Goal: Book appointment/travel/reservation

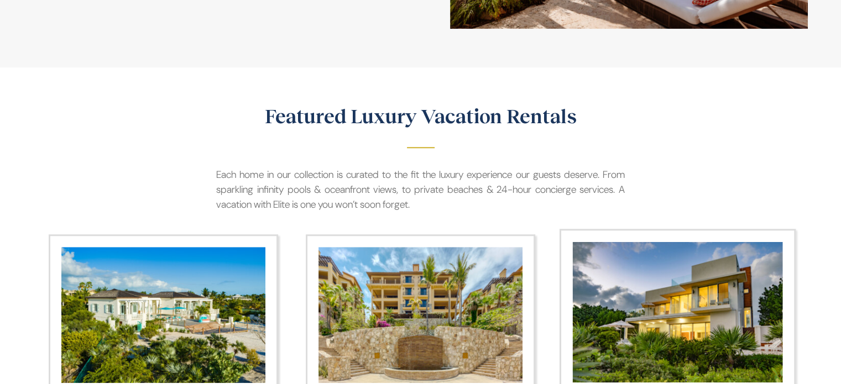
scroll to position [1106, 0]
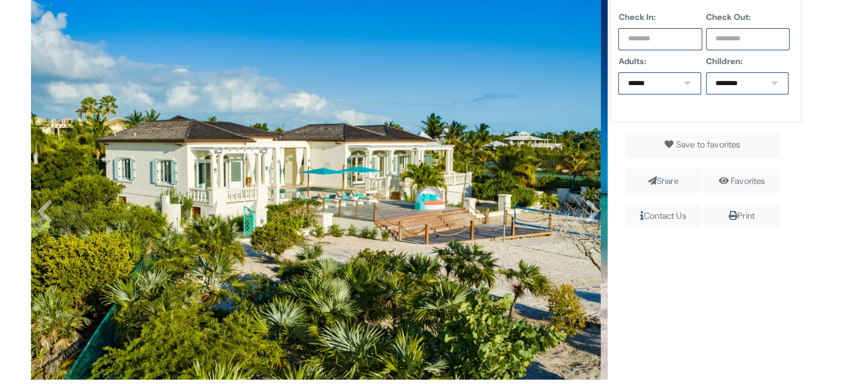
scroll to position [332, 0]
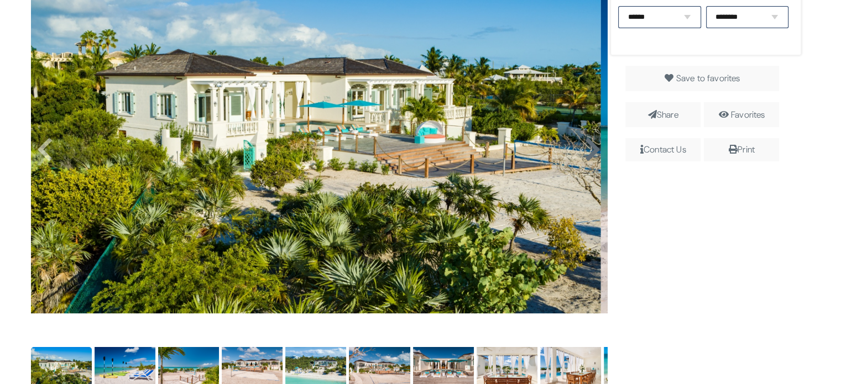
click at [588, 148] on icon at bounding box center [592, 150] width 17 height 27
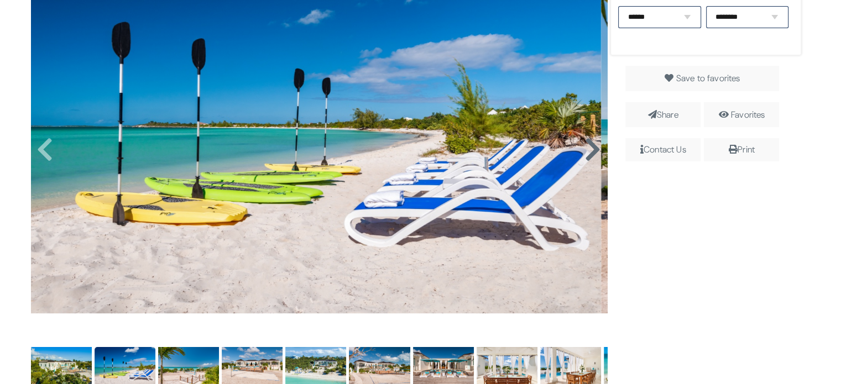
click at [588, 148] on icon at bounding box center [592, 150] width 17 height 27
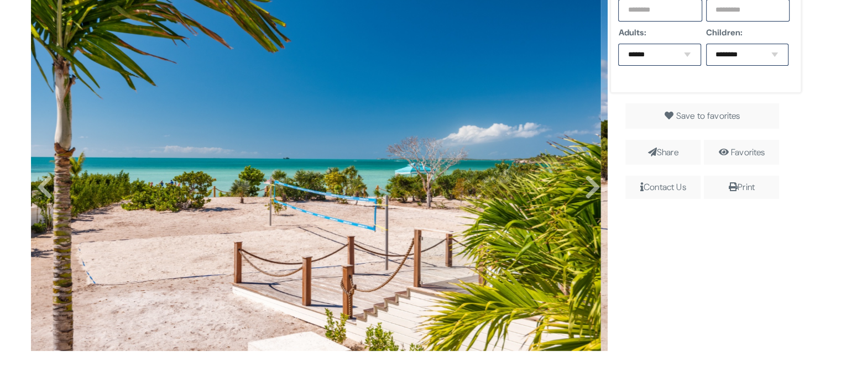
scroll to position [276, 0]
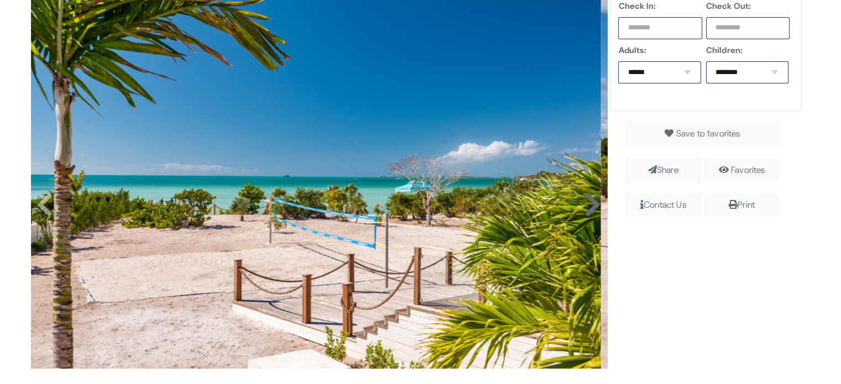
click at [588, 201] on icon at bounding box center [592, 205] width 17 height 27
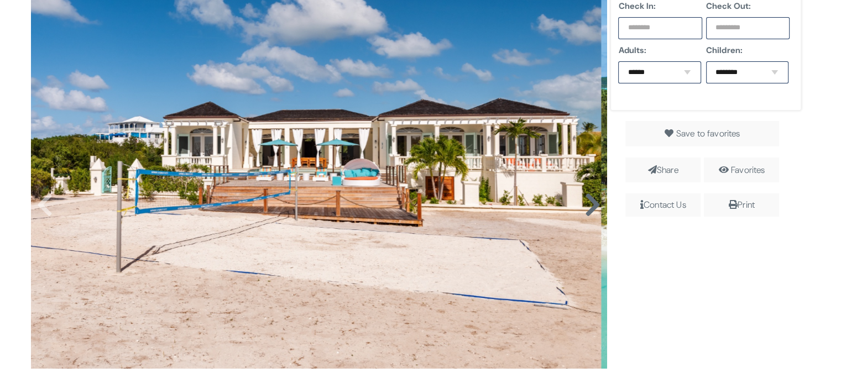
click at [588, 201] on icon at bounding box center [592, 205] width 17 height 27
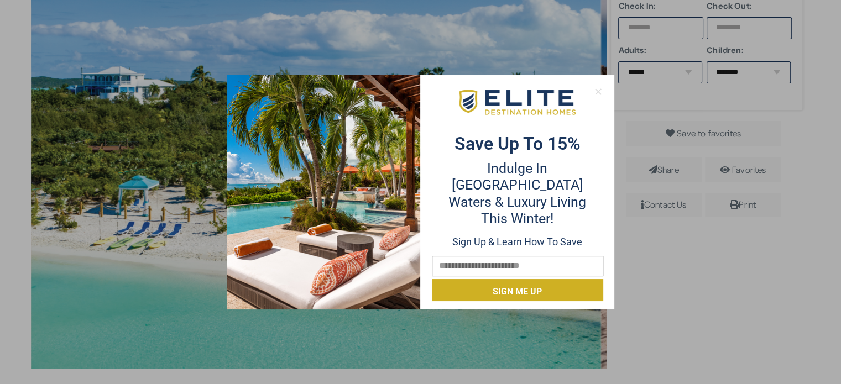
click at [601, 94] on icon at bounding box center [598, 92] width 10 height 10
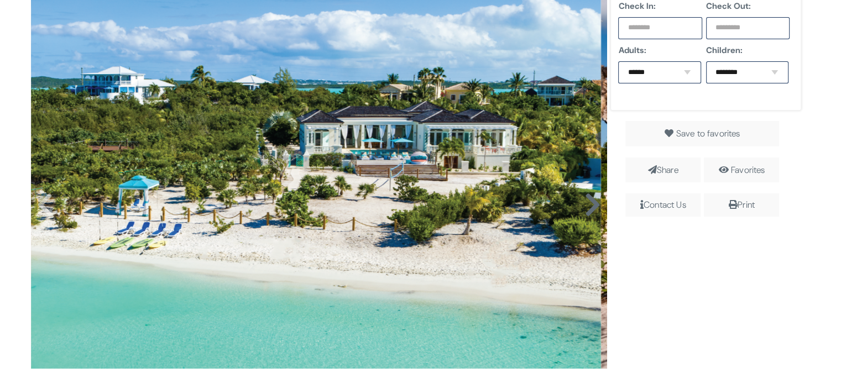
click at [587, 206] on icon at bounding box center [592, 205] width 17 height 27
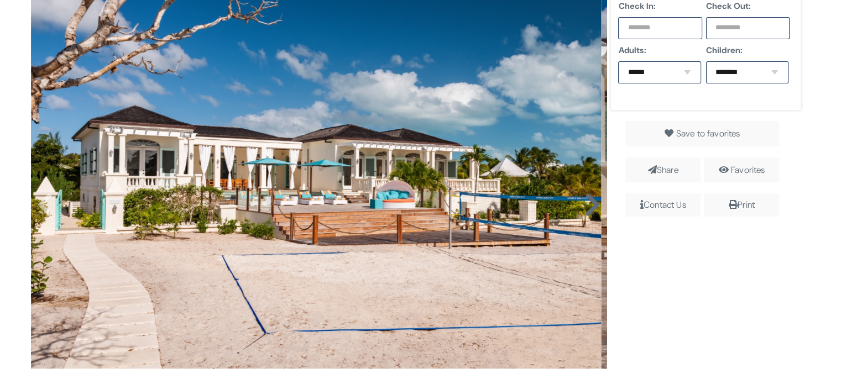
click at [587, 206] on icon at bounding box center [592, 205] width 17 height 27
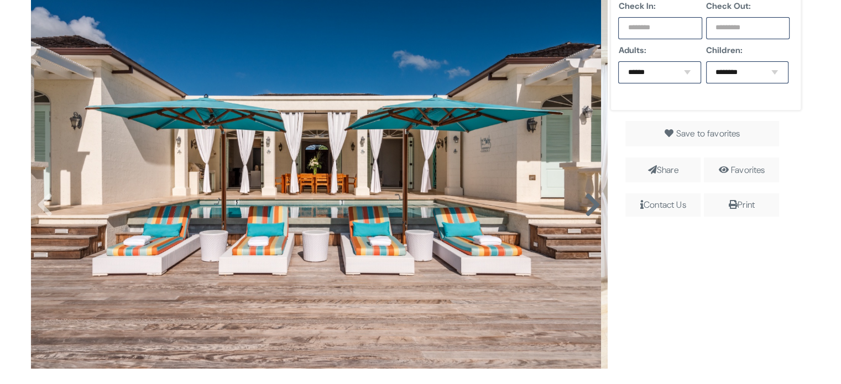
click at [587, 206] on icon at bounding box center [592, 205] width 17 height 27
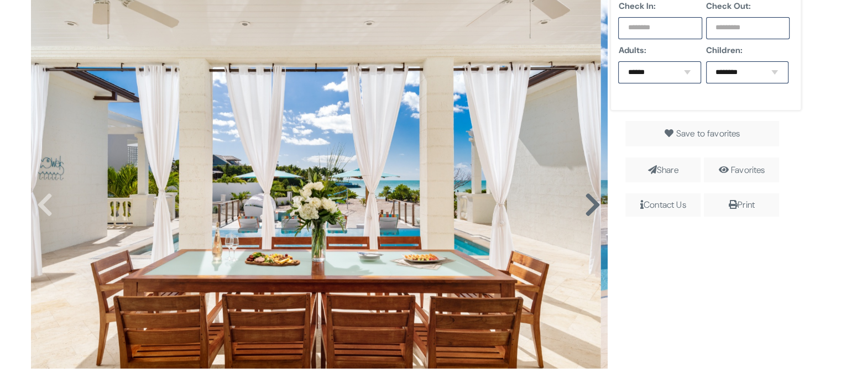
click at [587, 206] on icon at bounding box center [592, 205] width 17 height 27
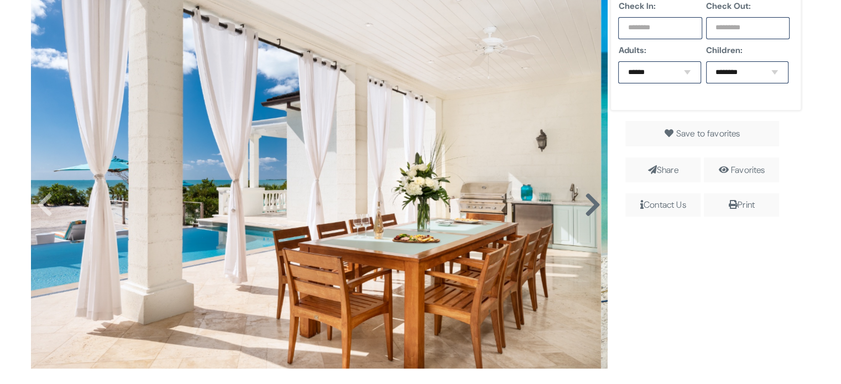
click at [587, 206] on icon at bounding box center [592, 205] width 17 height 27
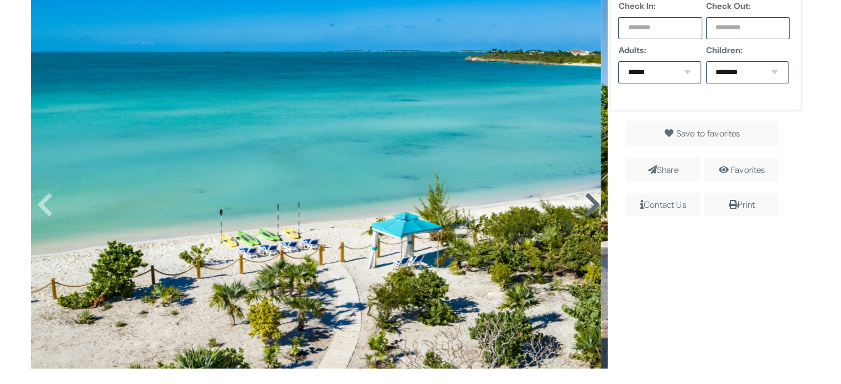
click at [587, 206] on icon at bounding box center [592, 205] width 17 height 27
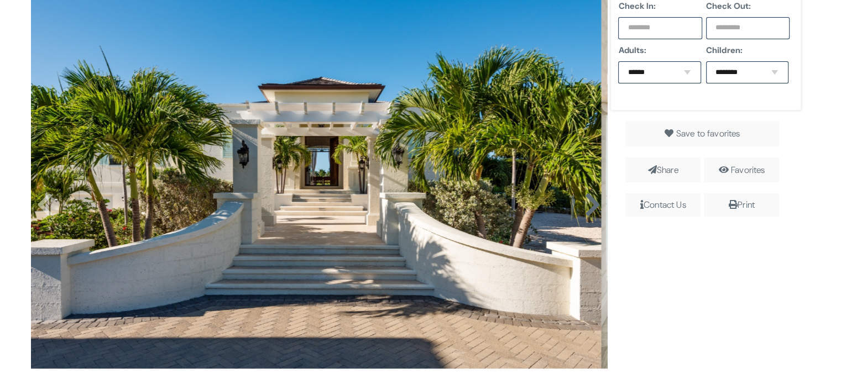
click at [587, 206] on icon at bounding box center [592, 205] width 17 height 27
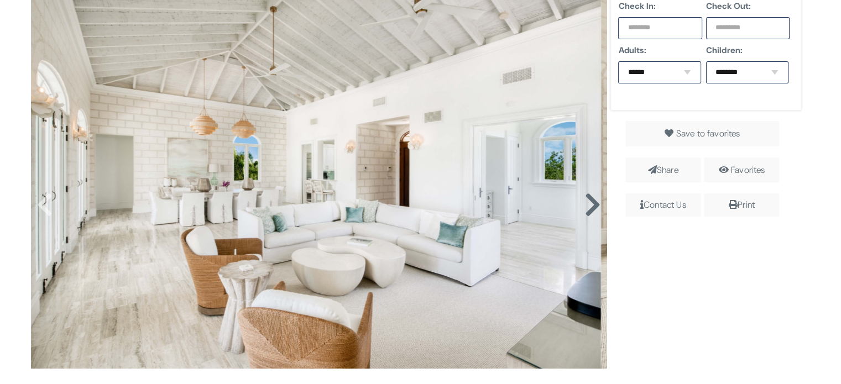
click at [587, 206] on icon at bounding box center [592, 205] width 17 height 27
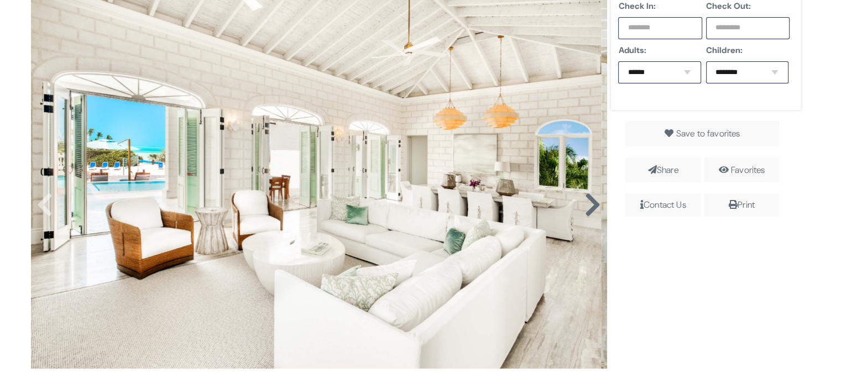
click at [587, 206] on icon at bounding box center [592, 205] width 17 height 27
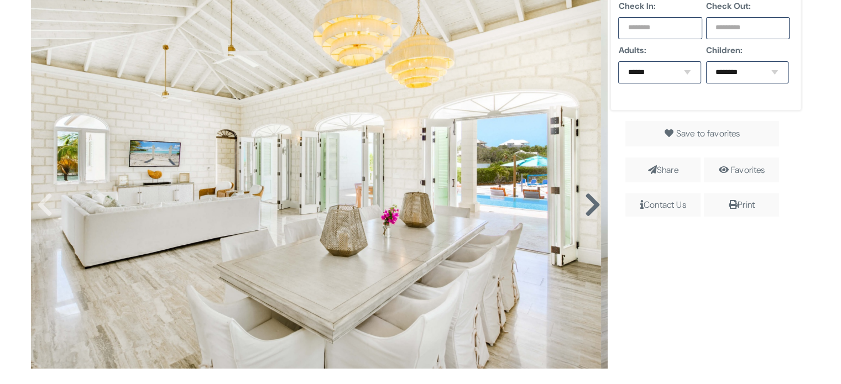
click at [587, 206] on icon at bounding box center [592, 205] width 17 height 27
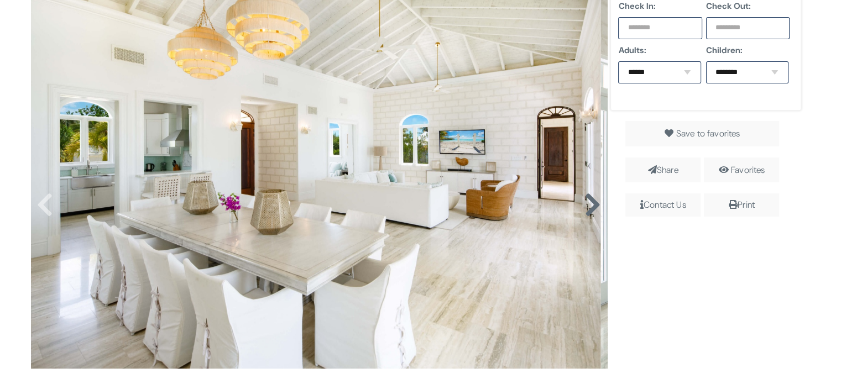
click at [587, 206] on icon at bounding box center [592, 205] width 17 height 27
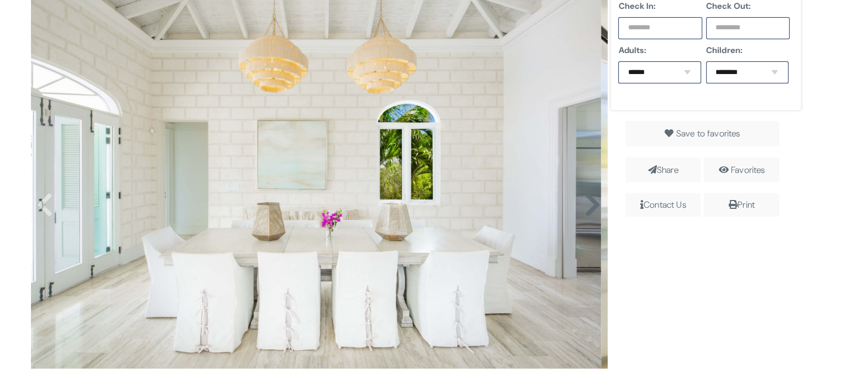
click at [587, 206] on icon at bounding box center [592, 205] width 17 height 27
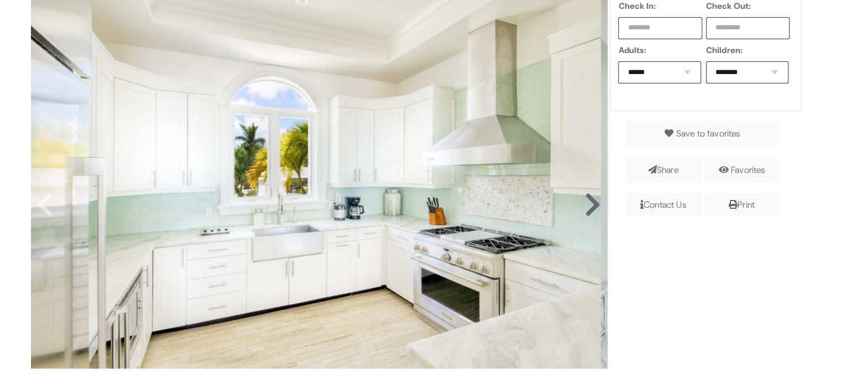
click at [587, 206] on icon at bounding box center [592, 205] width 17 height 27
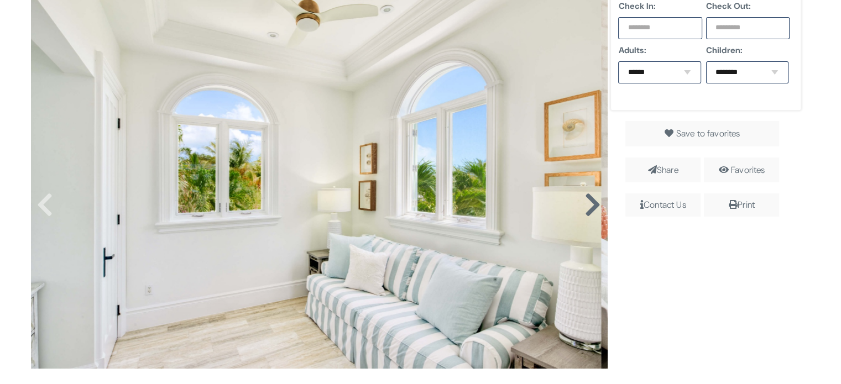
click at [587, 206] on icon at bounding box center [592, 205] width 17 height 27
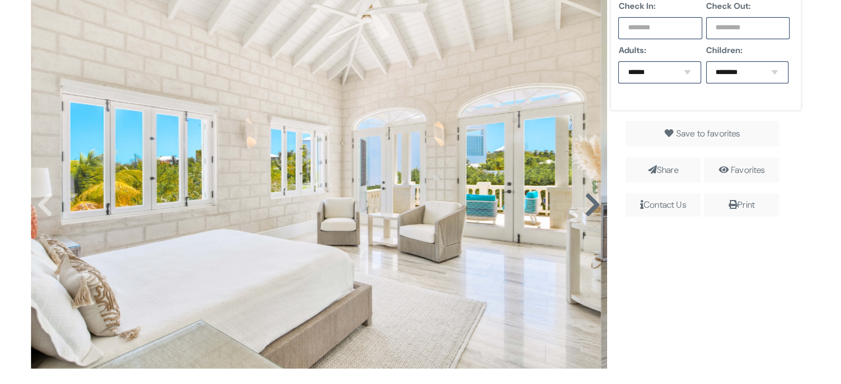
click at [587, 206] on icon at bounding box center [592, 205] width 17 height 27
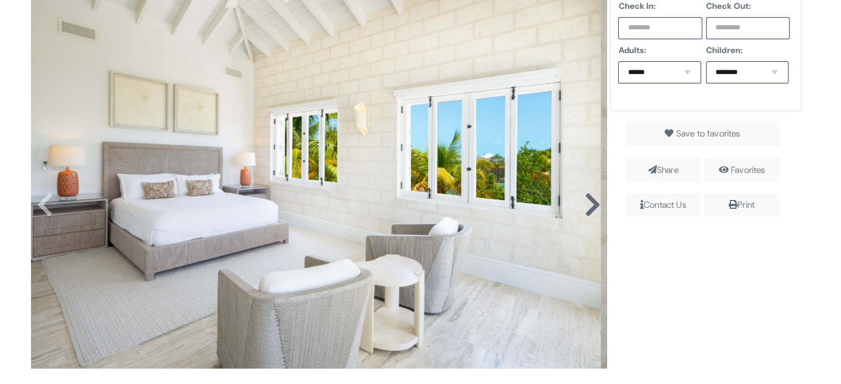
click at [587, 206] on icon at bounding box center [592, 205] width 17 height 27
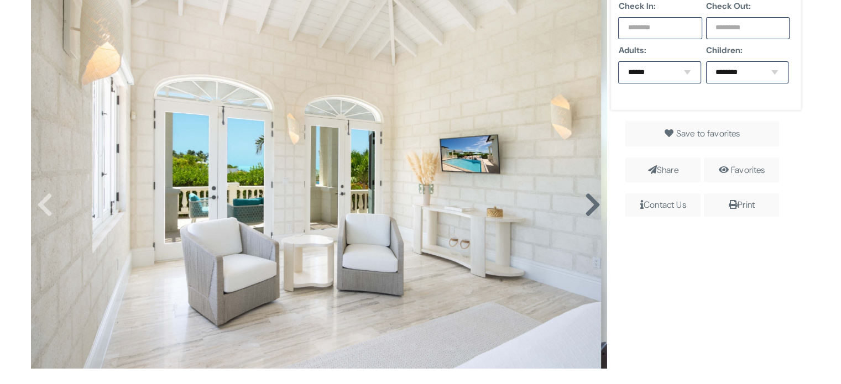
click at [587, 206] on icon at bounding box center [592, 205] width 17 height 27
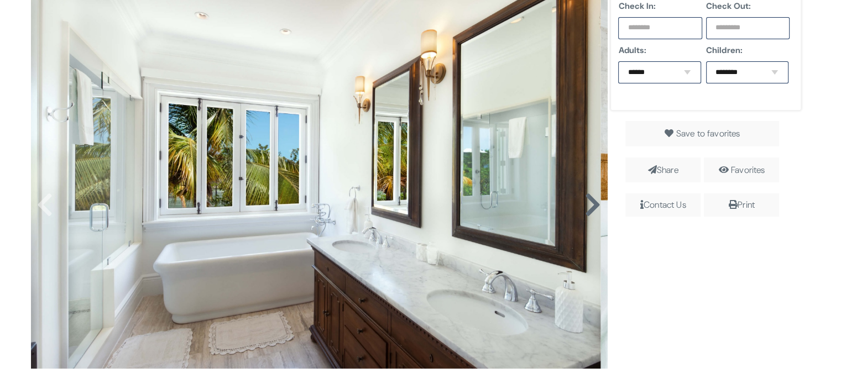
click at [587, 206] on icon at bounding box center [592, 205] width 17 height 27
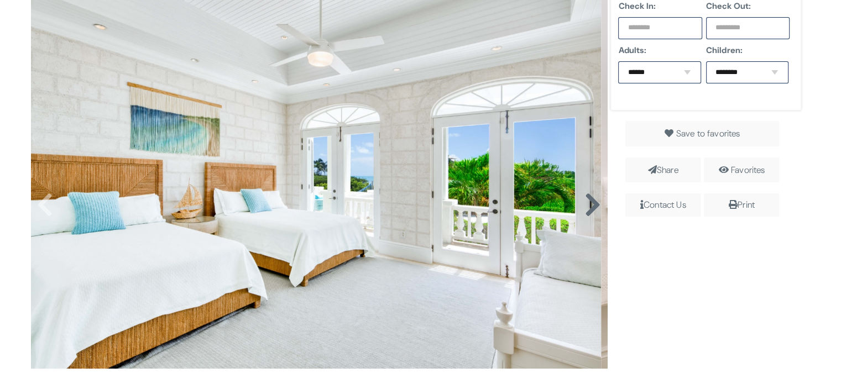
click at [587, 206] on icon at bounding box center [592, 205] width 17 height 27
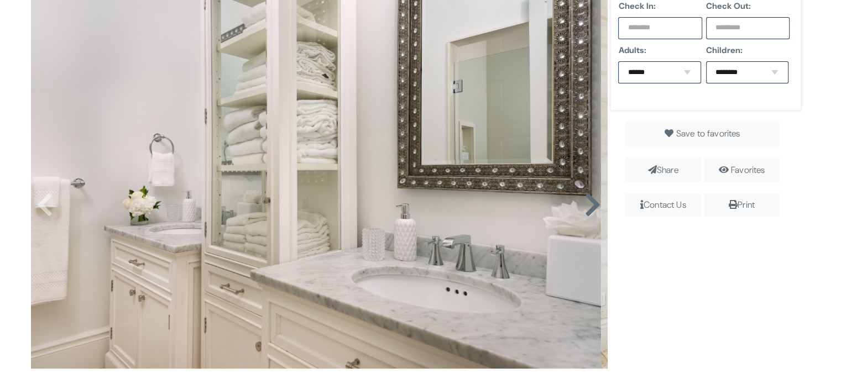
click at [587, 206] on icon at bounding box center [592, 205] width 17 height 27
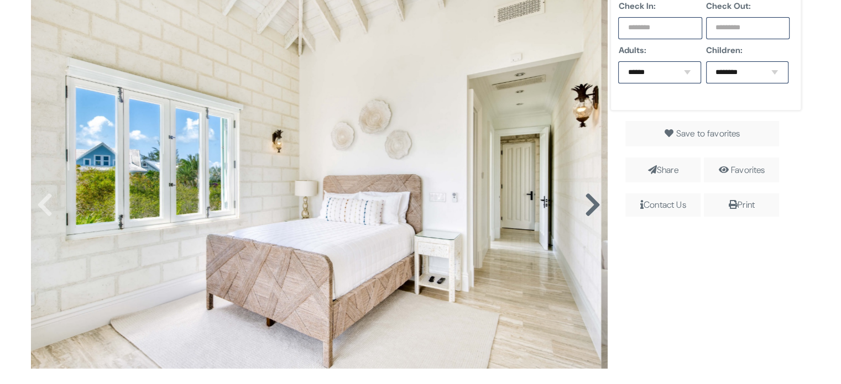
click at [587, 206] on icon at bounding box center [592, 205] width 17 height 27
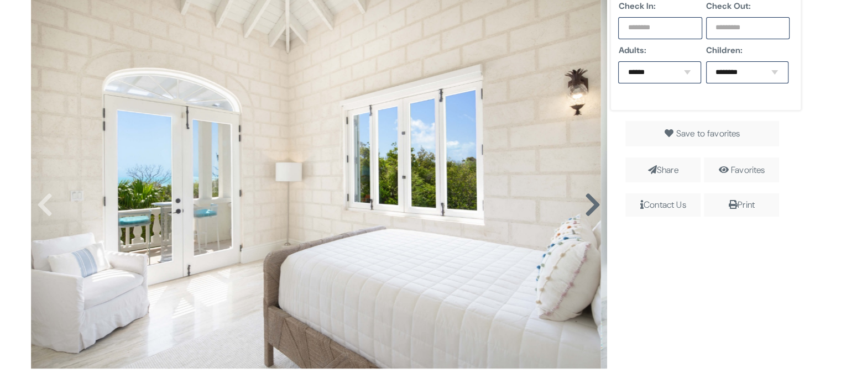
click at [587, 206] on icon at bounding box center [592, 205] width 17 height 27
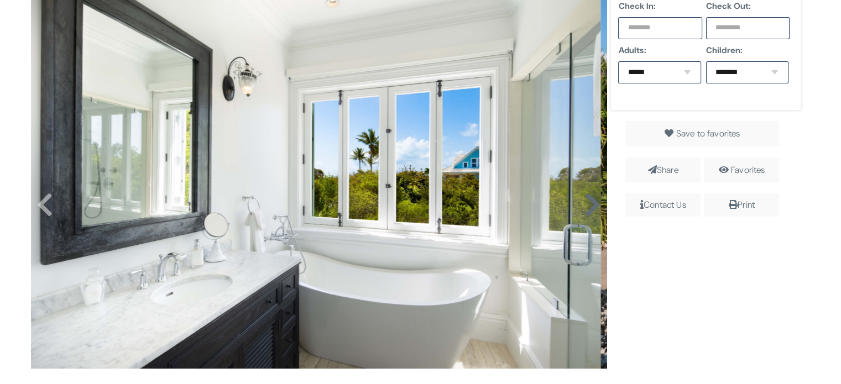
click at [587, 206] on icon at bounding box center [592, 205] width 17 height 27
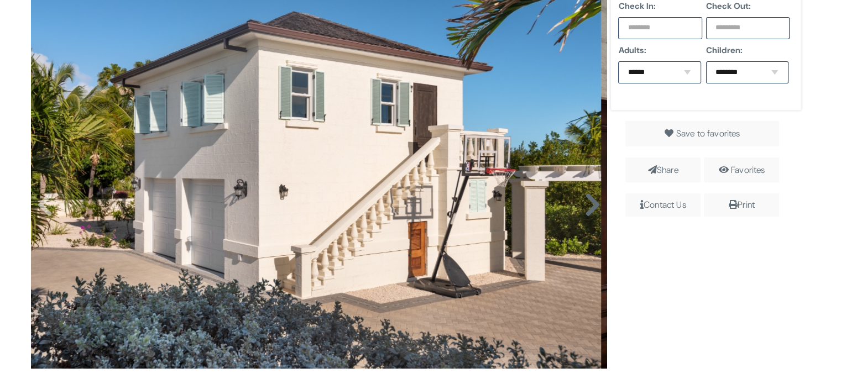
click at [587, 206] on icon at bounding box center [592, 205] width 17 height 27
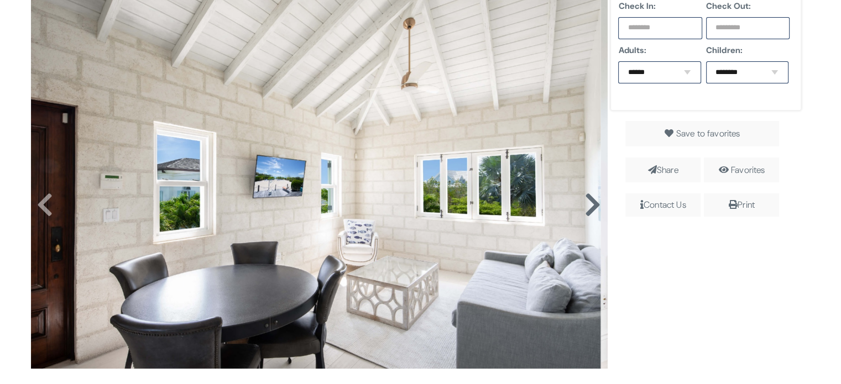
click at [587, 206] on icon at bounding box center [592, 205] width 17 height 27
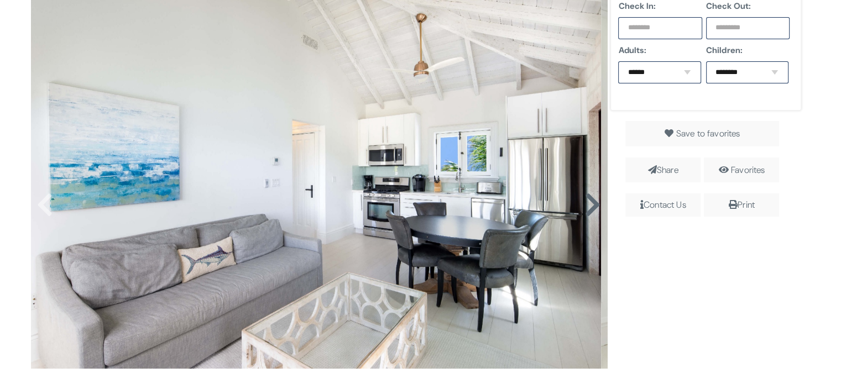
click at [587, 206] on icon at bounding box center [592, 205] width 17 height 27
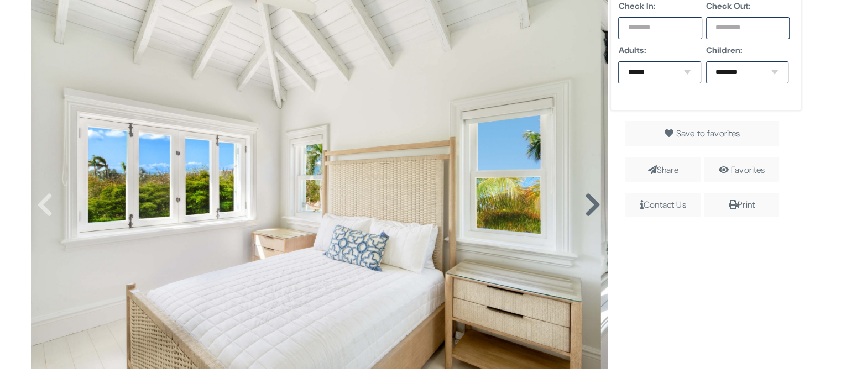
click at [587, 206] on icon at bounding box center [592, 205] width 17 height 27
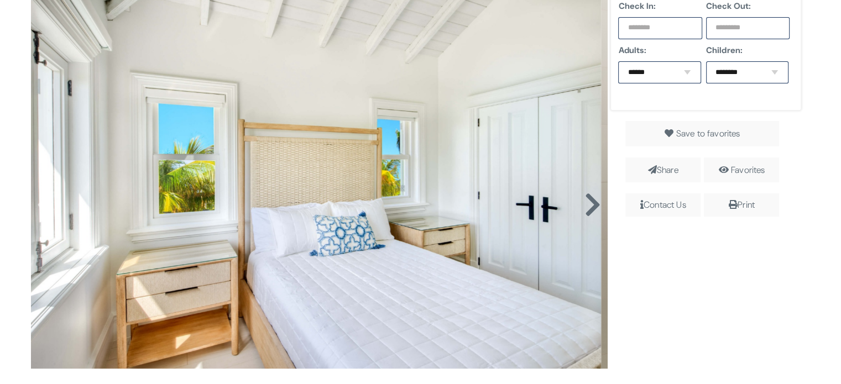
click at [587, 206] on icon at bounding box center [592, 205] width 17 height 27
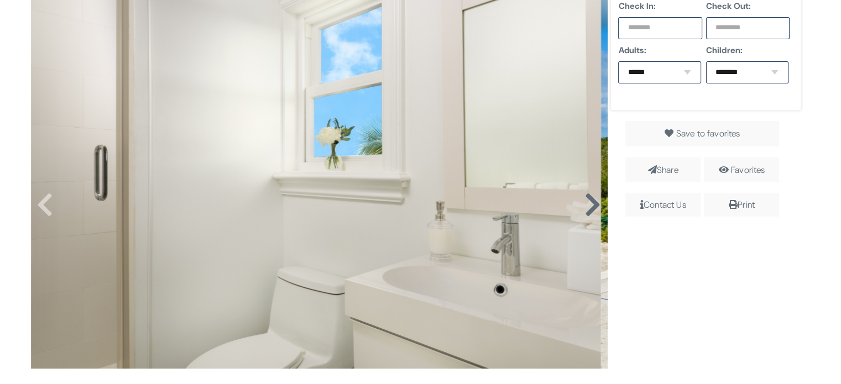
click at [587, 206] on icon at bounding box center [592, 205] width 17 height 27
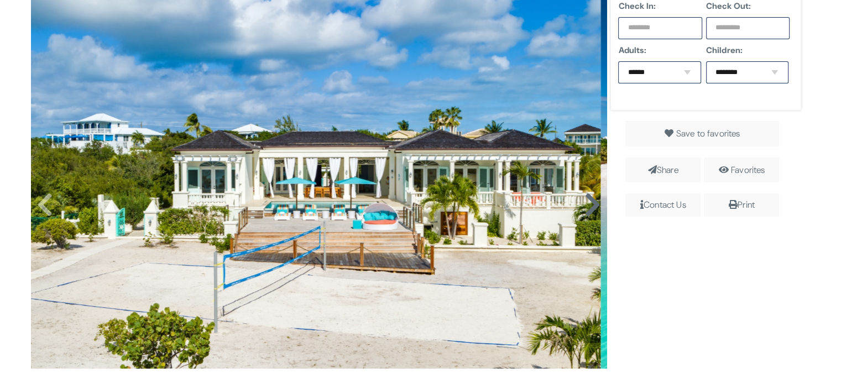
click at [587, 206] on icon at bounding box center [592, 205] width 17 height 27
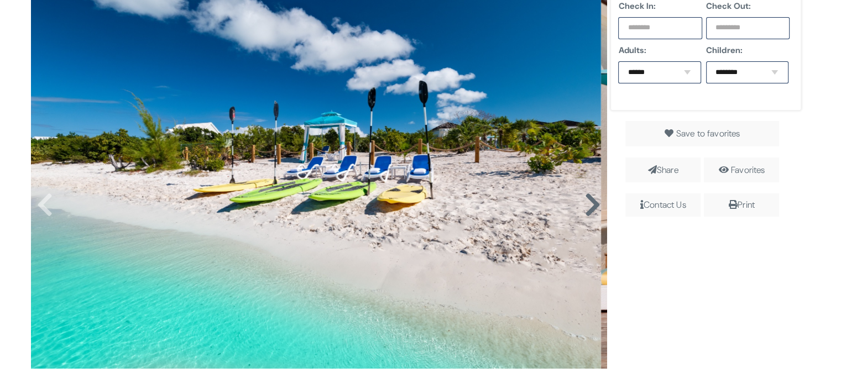
click at [587, 206] on icon at bounding box center [592, 205] width 17 height 27
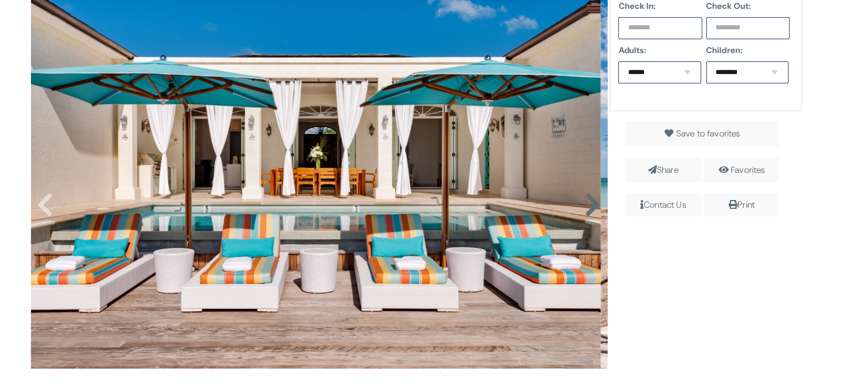
click at [587, 206] on icon at bounding box center [592, 205] width 17 height 27
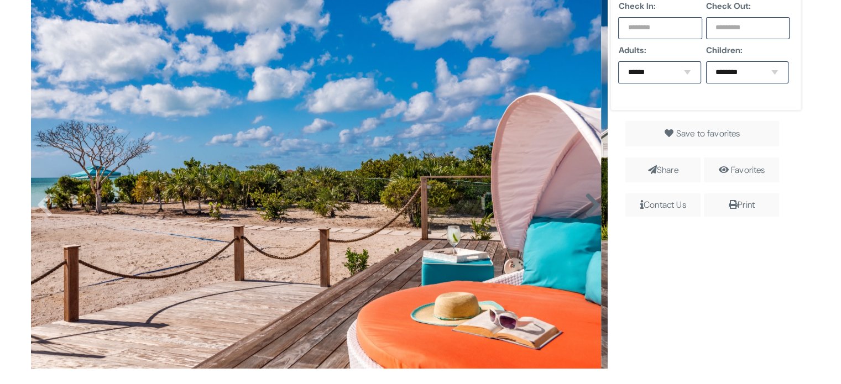
click at [587, 206] on icon at bounding box center [592, 205] width 17 height 27
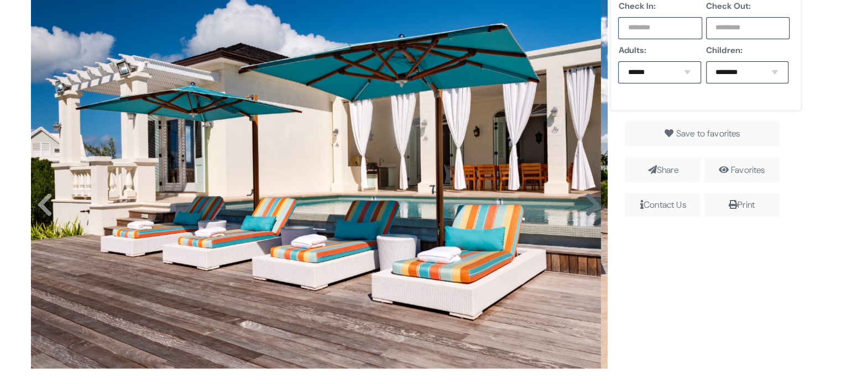
click at [587, 206] on icon at bounding box center [592, 205] width 17 height 27
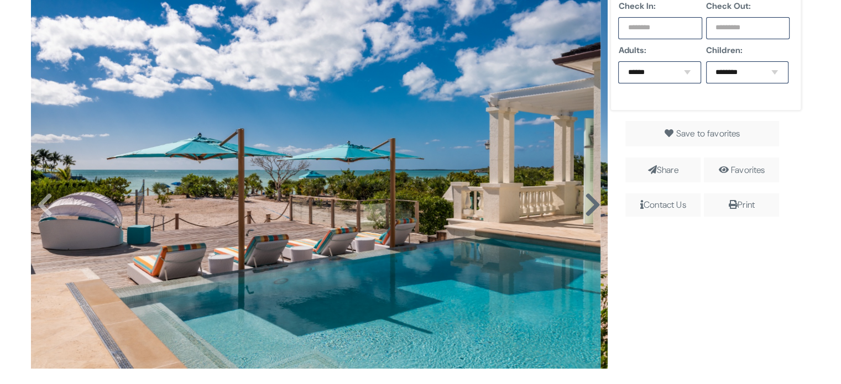
click at [587, 206] on icon at bounding box center [592, 205] width 17 height 27
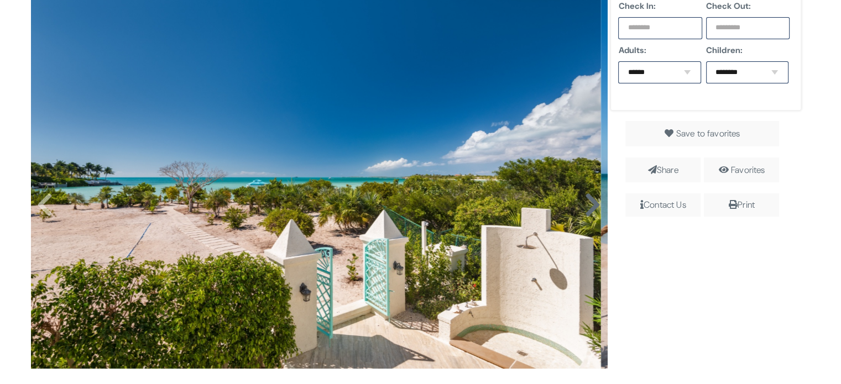
click at [587, 206] on icon at bounding box center [592, 205] width 17 height 27
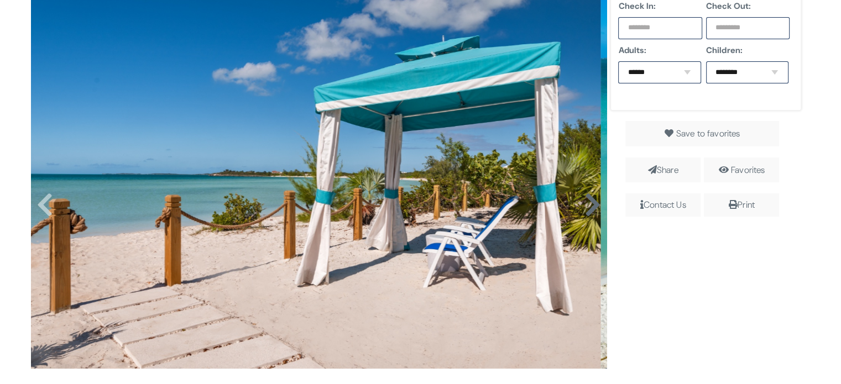
click at [587, 206] on icon at bounding box center [592, 205] width 17 height 27
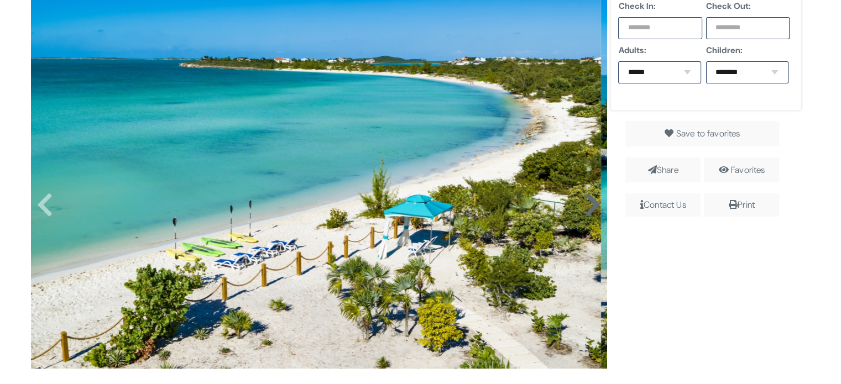
click at [587, 206] on icon at bounding box center [592, 205] width 17 height 27
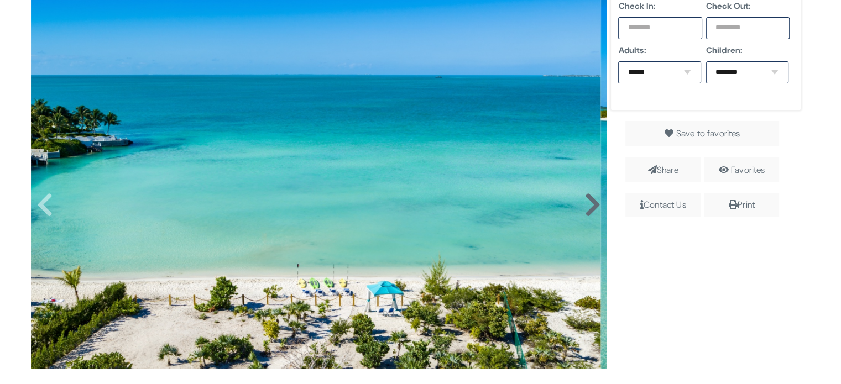
click at [587, 206] on icon at bounding box center [592, 205] width 17 height 27
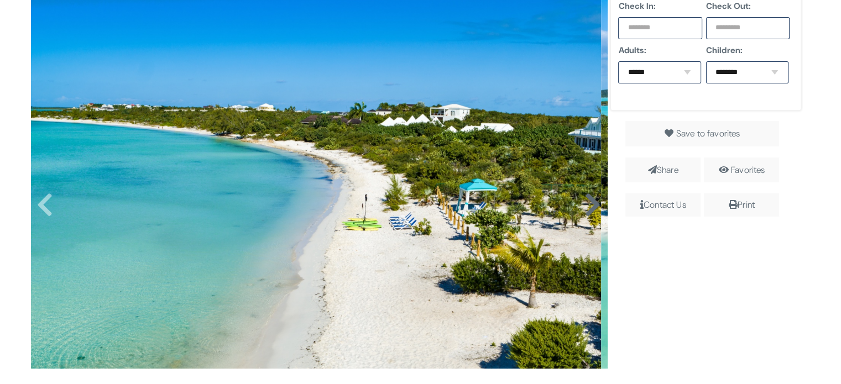
click at [587, 206] on icon at bounding box center [592, 205] width 17 height 27
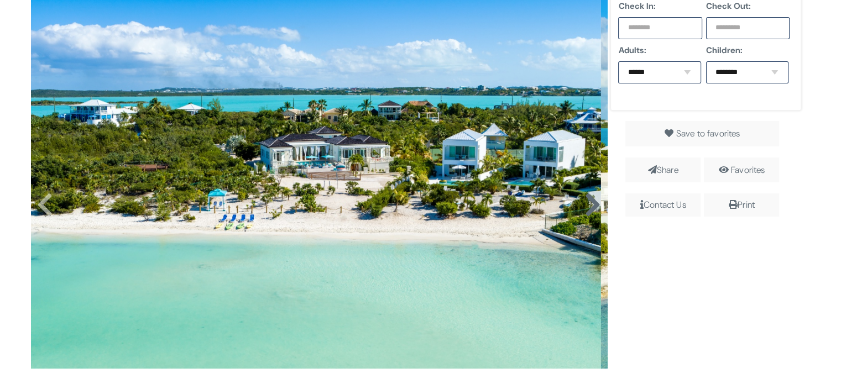
click at [587, 206] on icon at bounding box center [592, 205] width 17 height 27
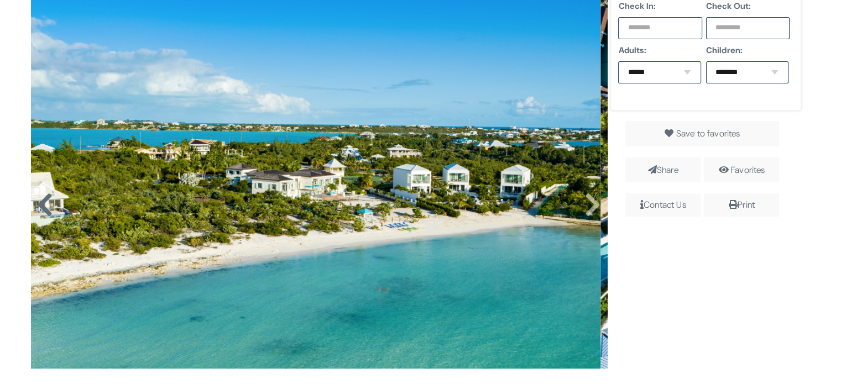
click at [49, 213] on icon at bounding box center [44, 205] width 17 height 27
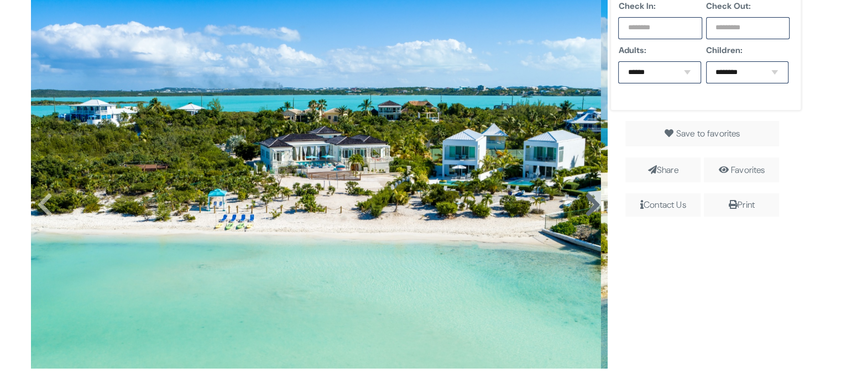
click at [586, 209] on icon at bounding box center [592, 205] width 17 height 27
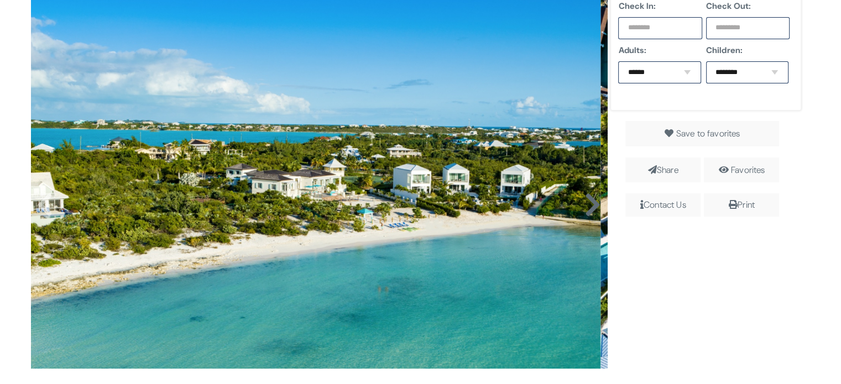
click at [586, 209] on icon at bounding box center [592, 205] width 17 height 27
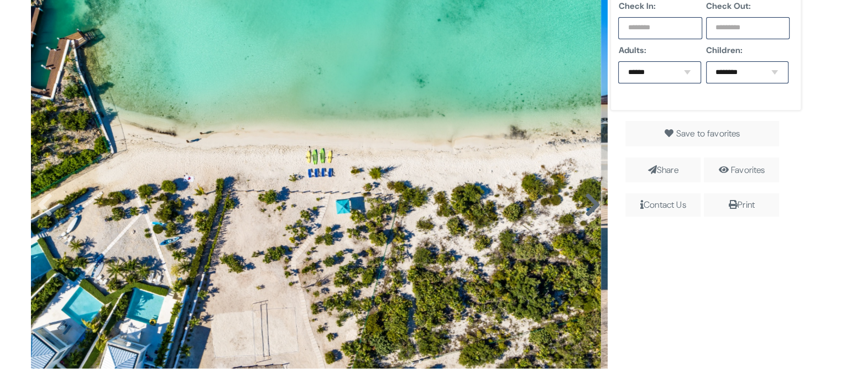
click at [586, 209] on icon at bounding box center [592, 205] width 17 height 27
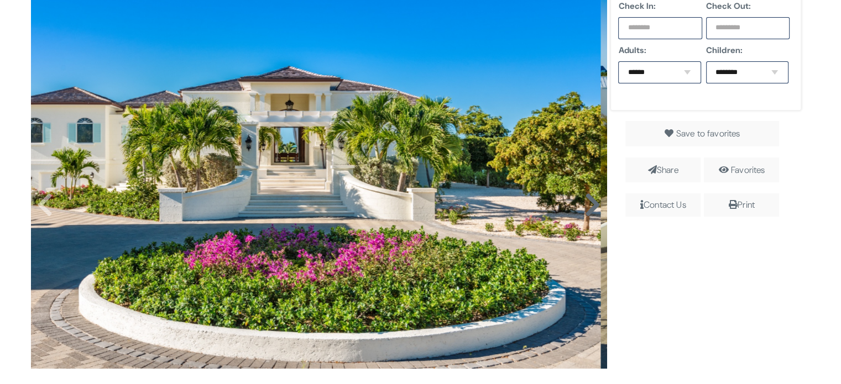
click at [586, 209] on icon at bounding box center [592, 205] width 17 height 27
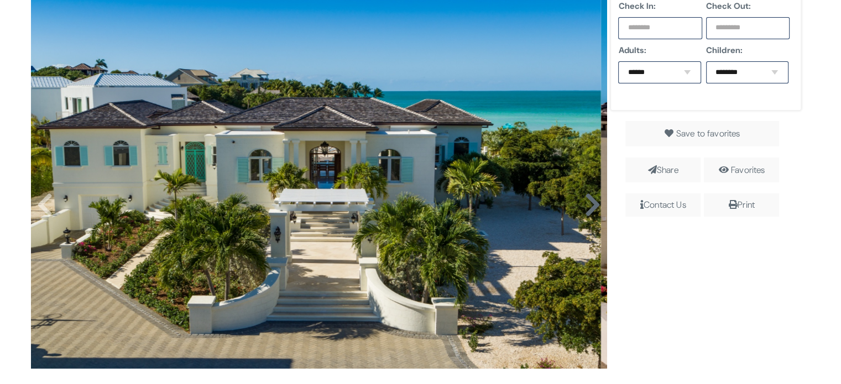
click at [586, 209] on icon at bounding box center [592, 205] width 17 height 27
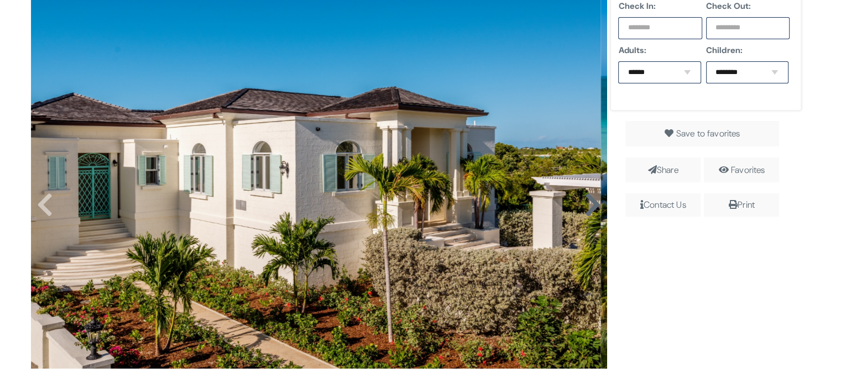
click at [586, 209] on icon at bounding box center [592, 205] width 17 height 27
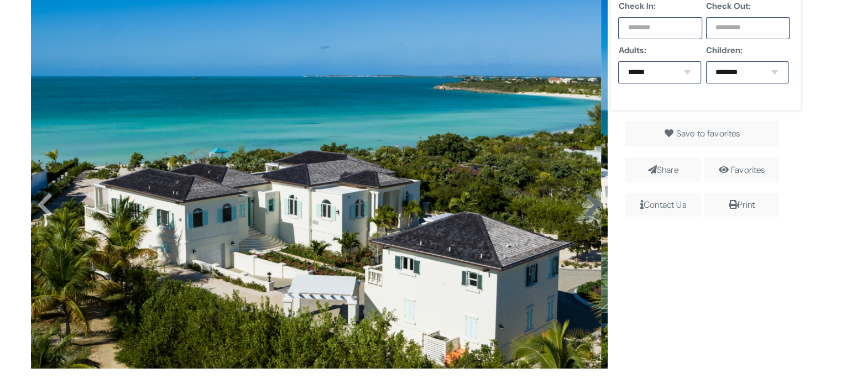
click at [586, 209] on icon at bounding box center [592, 205] width 17 height 27
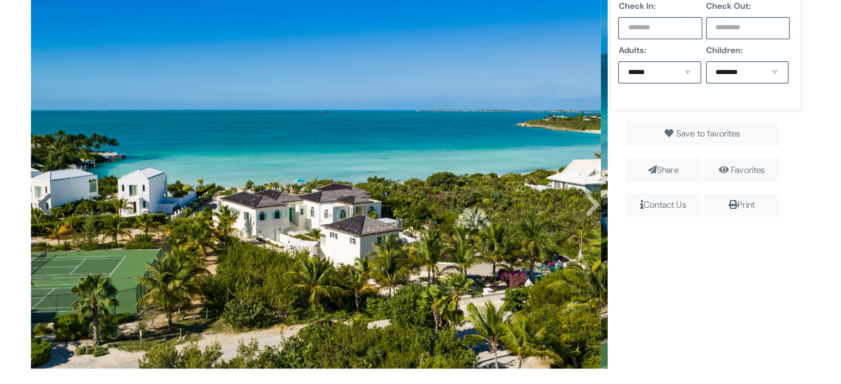
click at [47, 210] on icon at bounding box center [44, 205] width 17 height 27
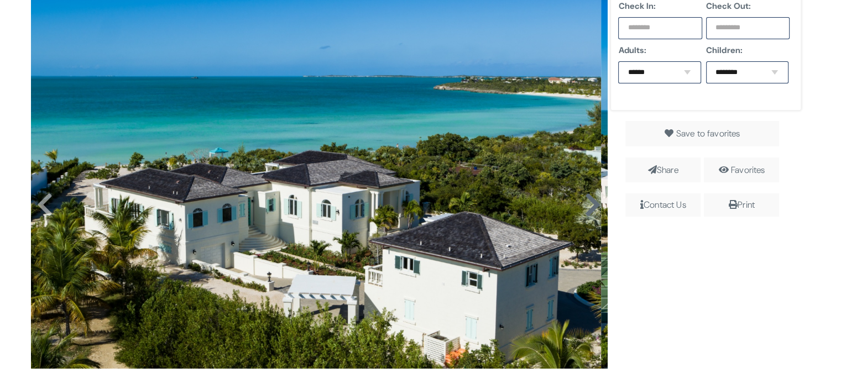
click at [584, 200] on icon at bounding box center [592, 205] width 17 height 27
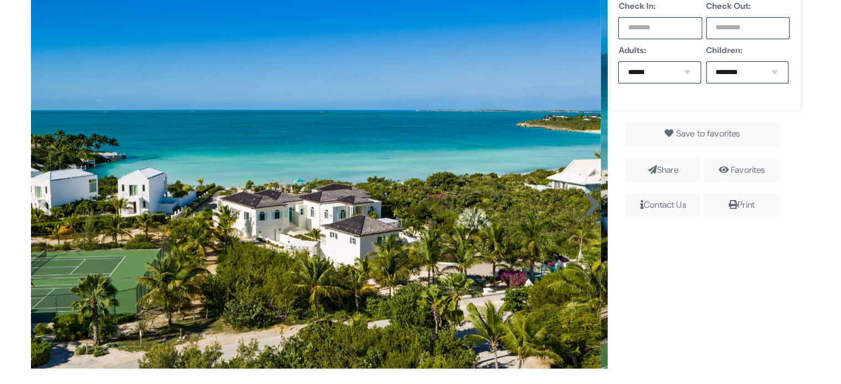
click at [584, 200] on icon at bounding box center [592, 205] width 17 height 27
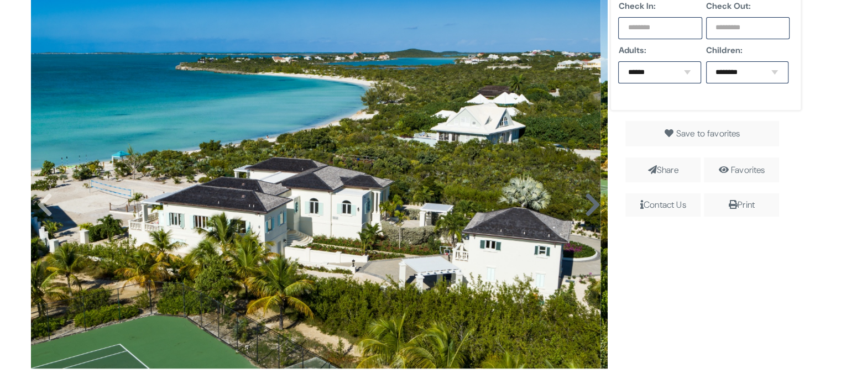
click at [584, 200] on icon at bounding box center [592, 205] width 17 height 27
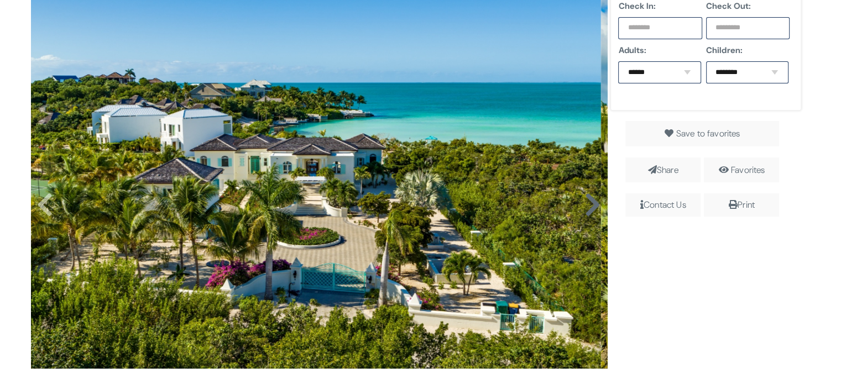
click at [584, 200] on icon at bounding box center [592, 205] width 17 height 27
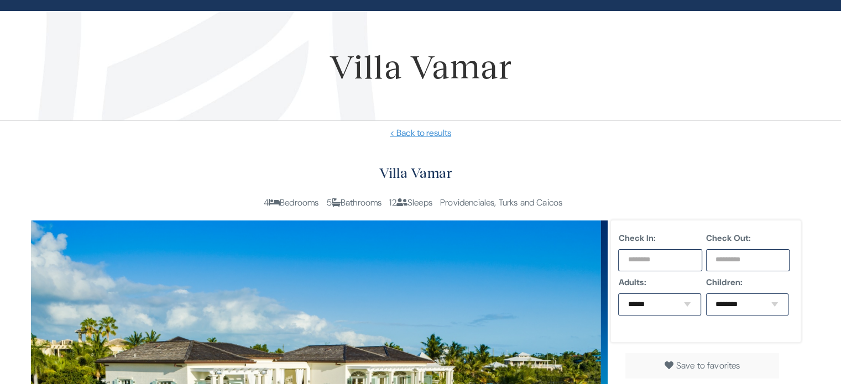
scroll to position [0, 0]
